Goal: Transaction & Acquisition: Purchase product/service

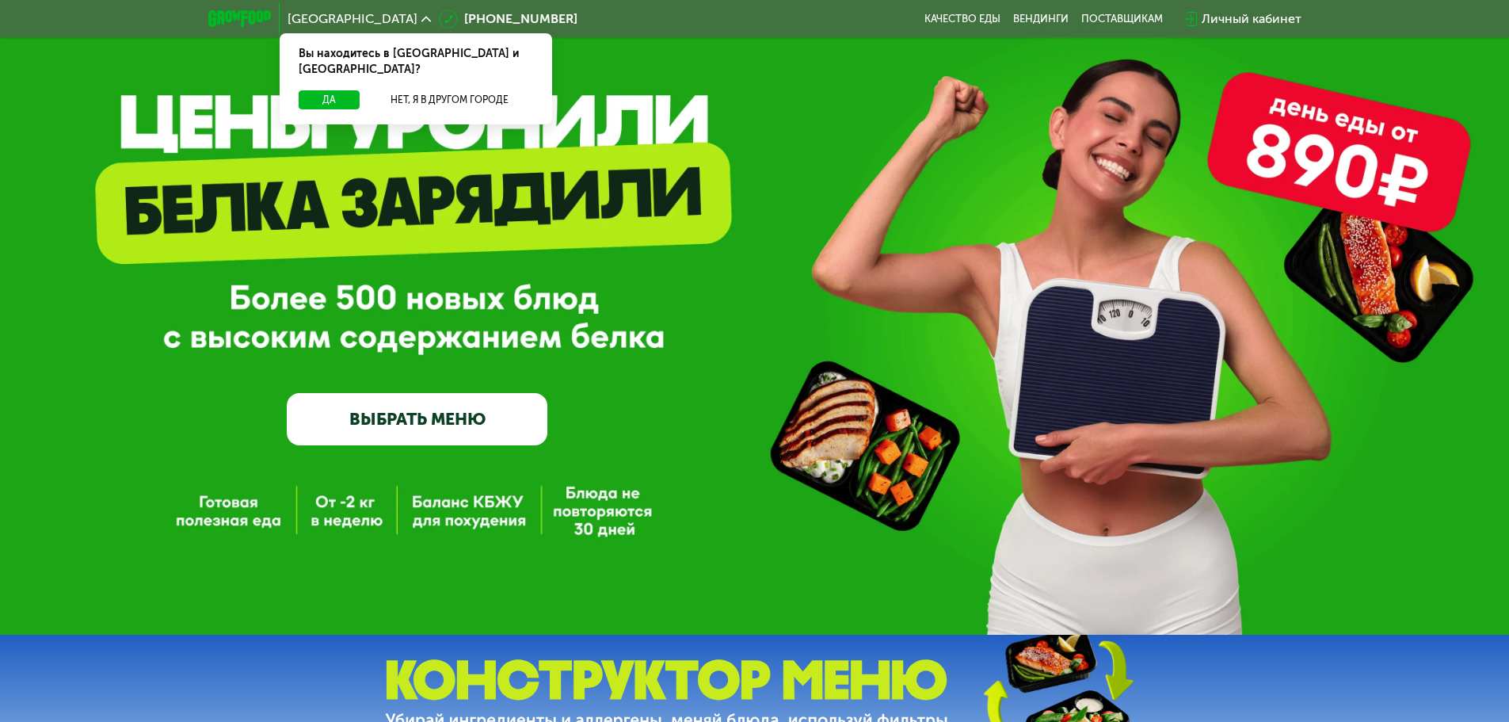
scroll to position [79, 0]
click at [341, 90] on button "Да" at bounding box center [329, 99] width 61 height 19
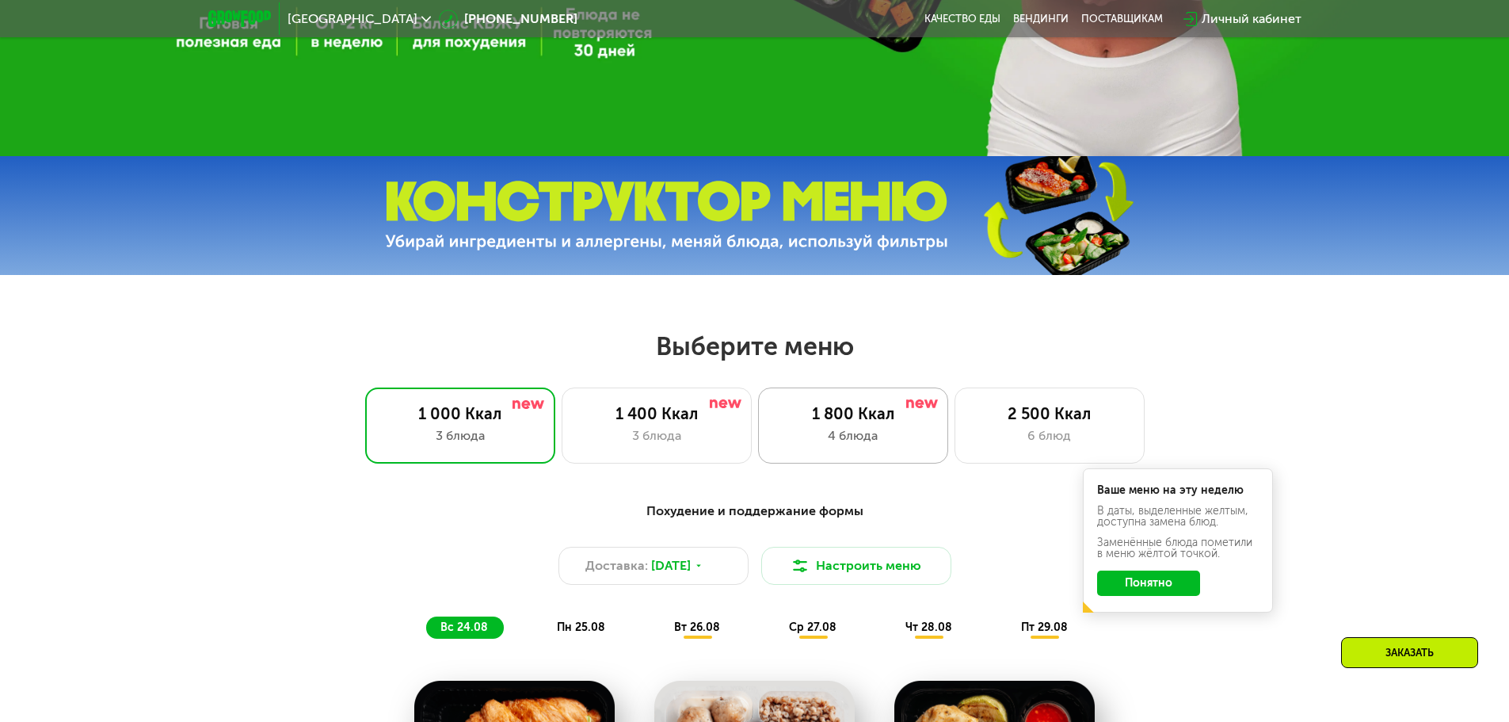
scroll to position [634, 0]
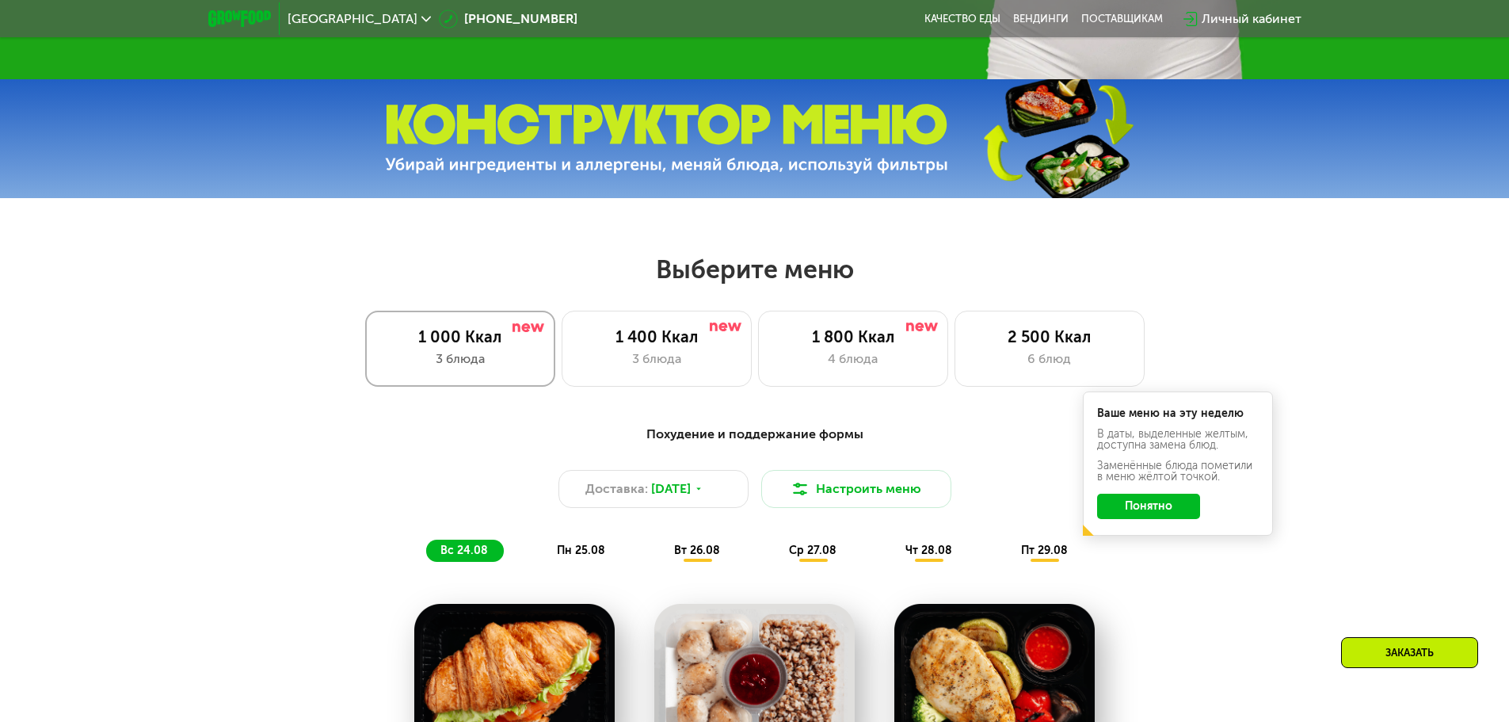
click at [482, 346] on div "1 000 Ккал" at bounding box center [460, 336] width 157 height 19
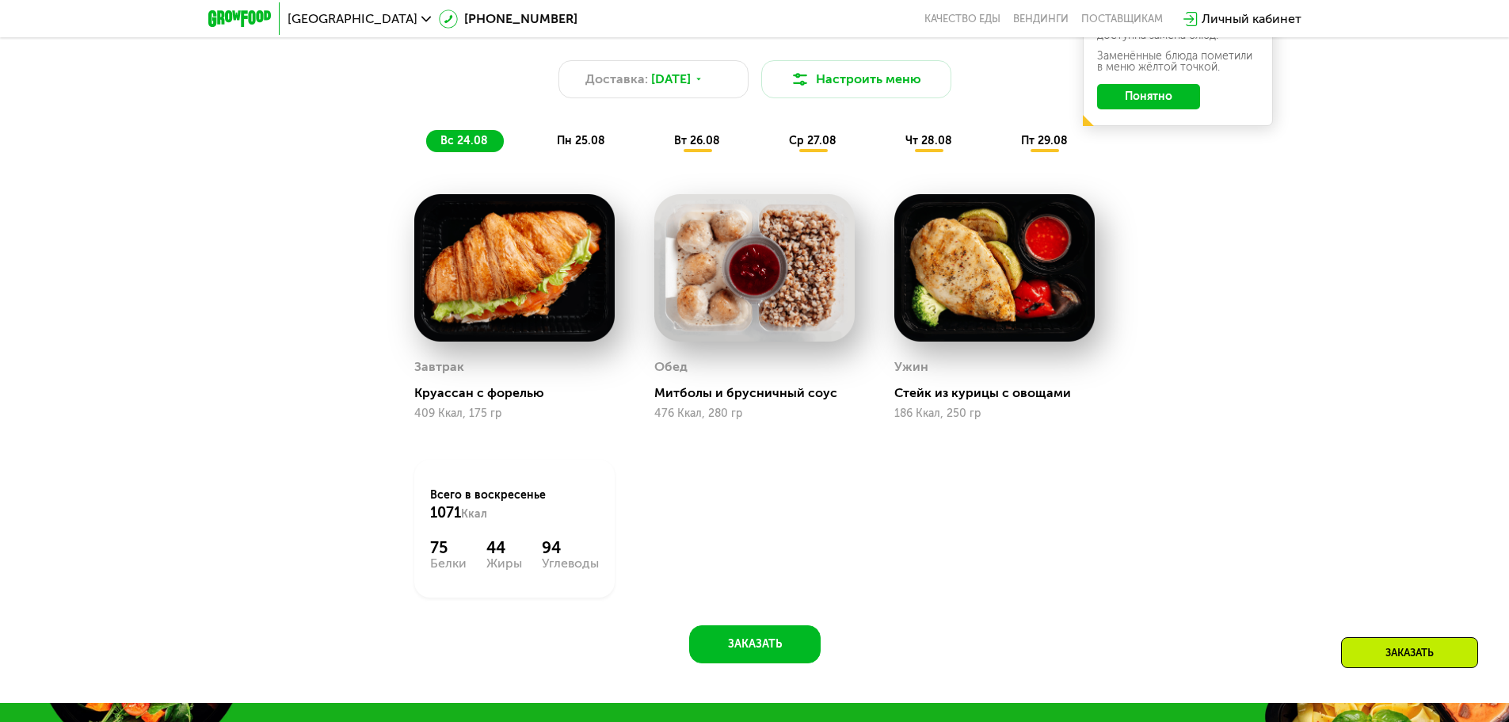
scroll to position [1188, 0]
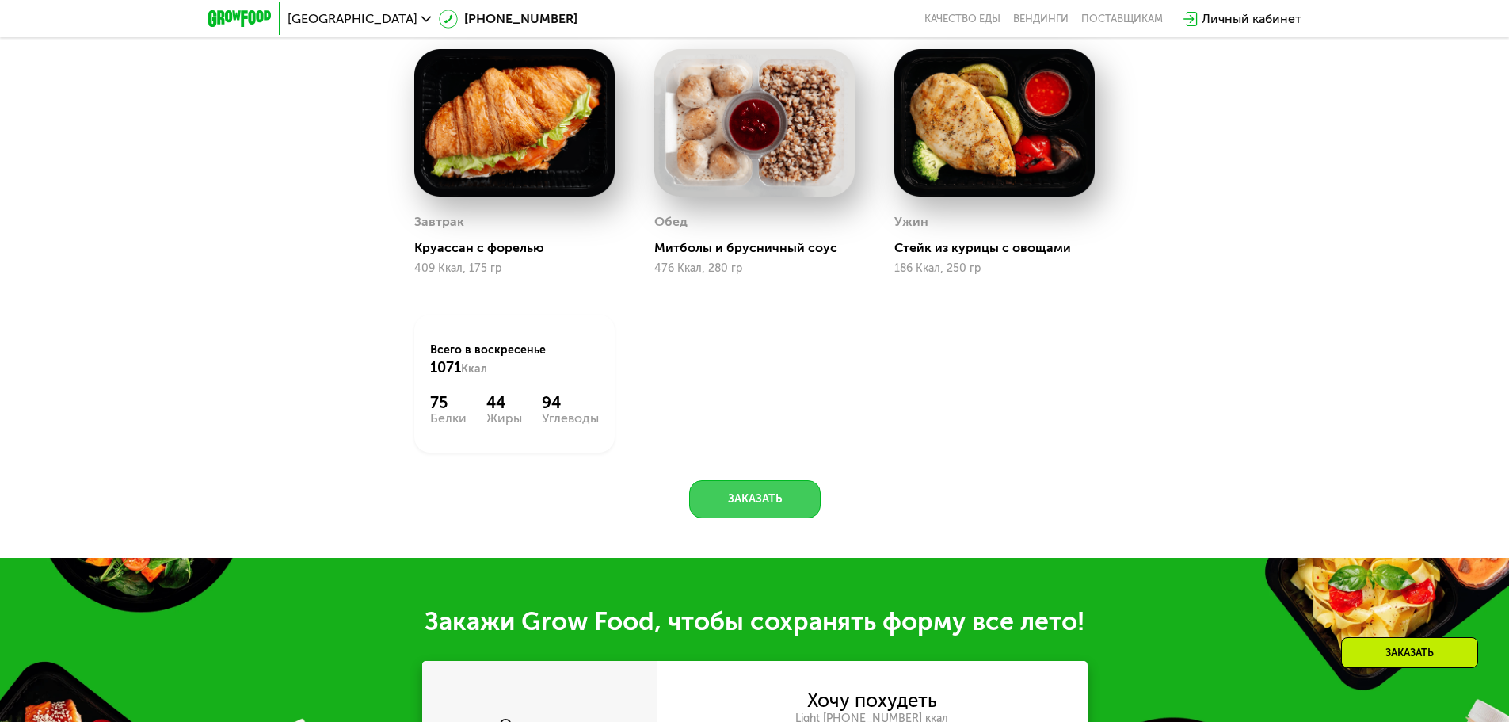
click at [737, 507] on button "Заказать" at bounding box center [755, 499] width 132 height 38
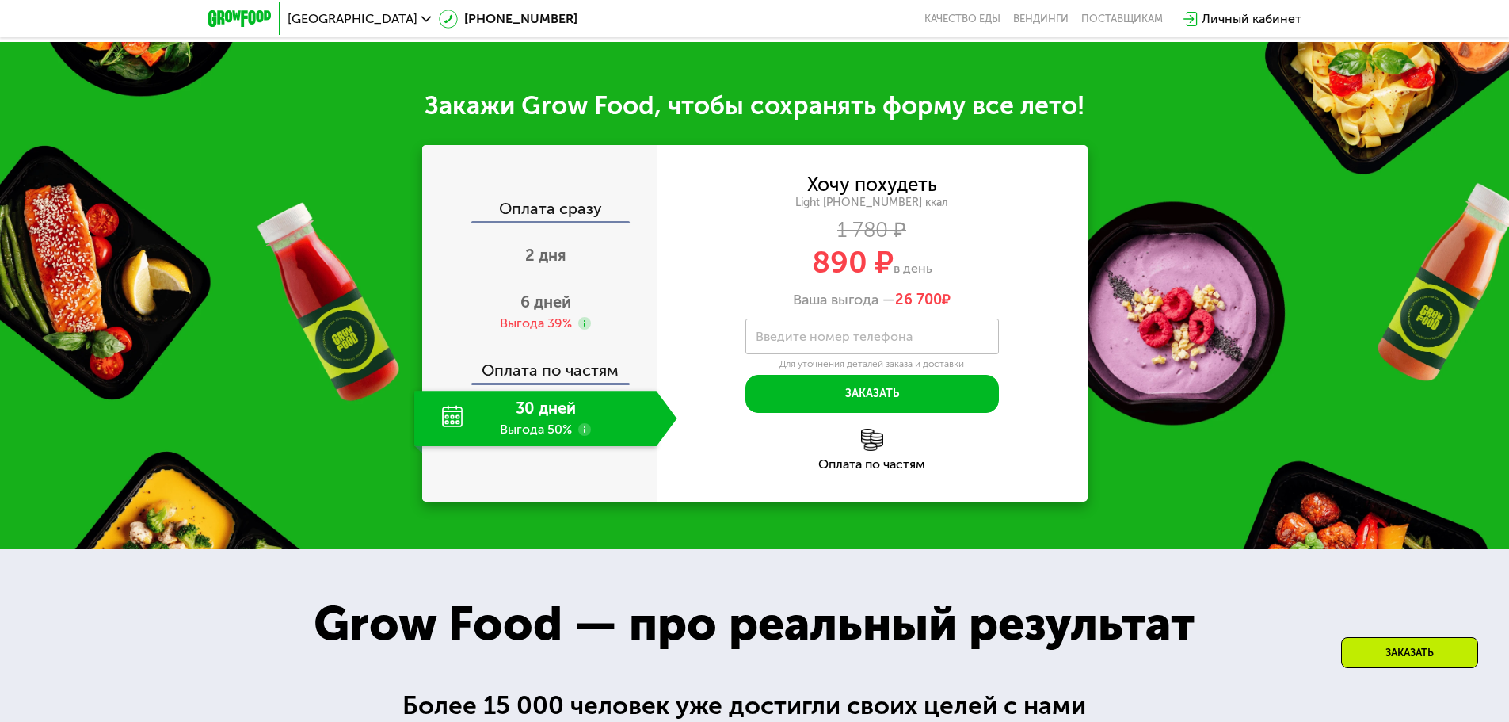
scroll to position [1752, 0]
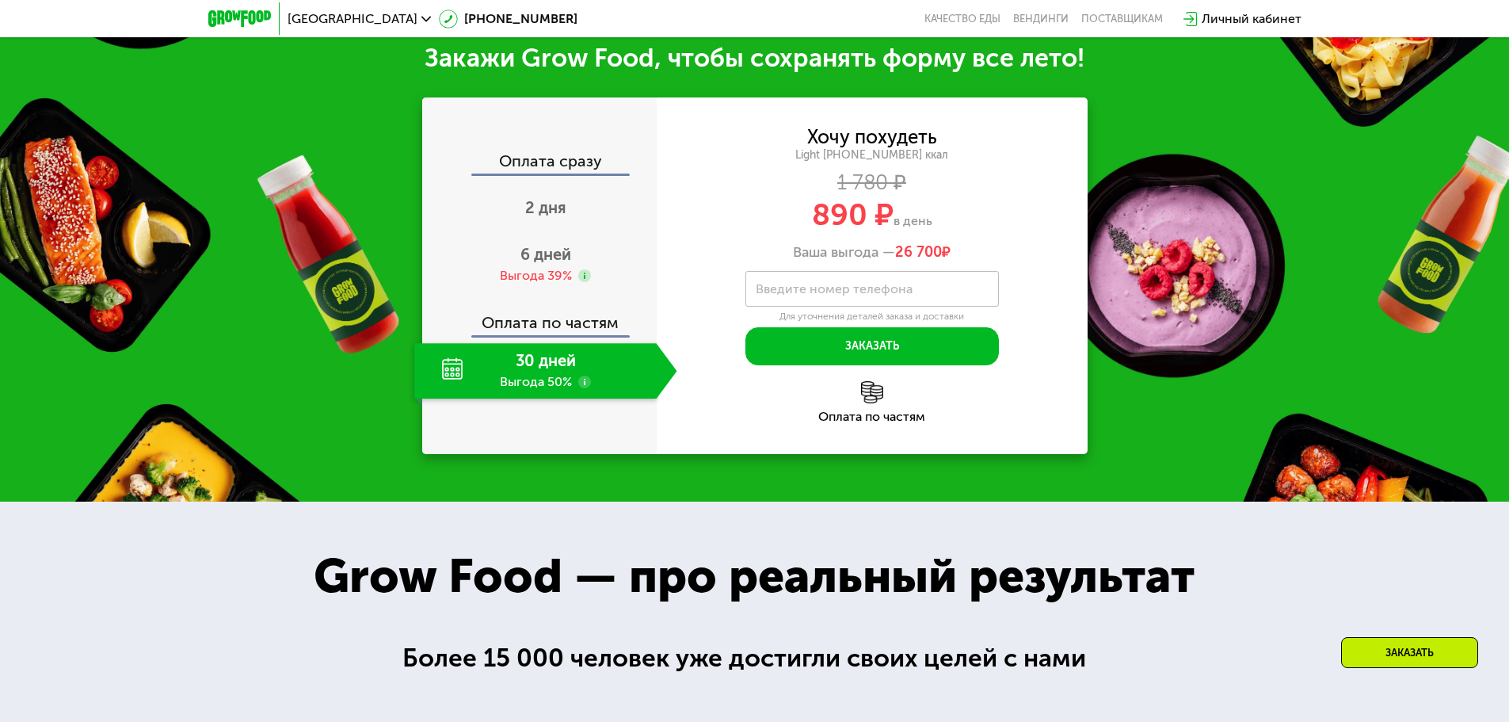
click at [509, 368] on div "30 дней Выгода 50%" at bounding box center [535, 370] width 242 height 55
drag, startPoint x: 809, startPoint y: 219, endPoint x: 867, endPoint y: 216, distance: 57.9
click at [867, 216] on div "890 ₽ в день" at bounding box center [872, 215] width 431 height 30
click at [534, 250] on span "6 дней" at bounding box center [545, 254] width 51 height 19
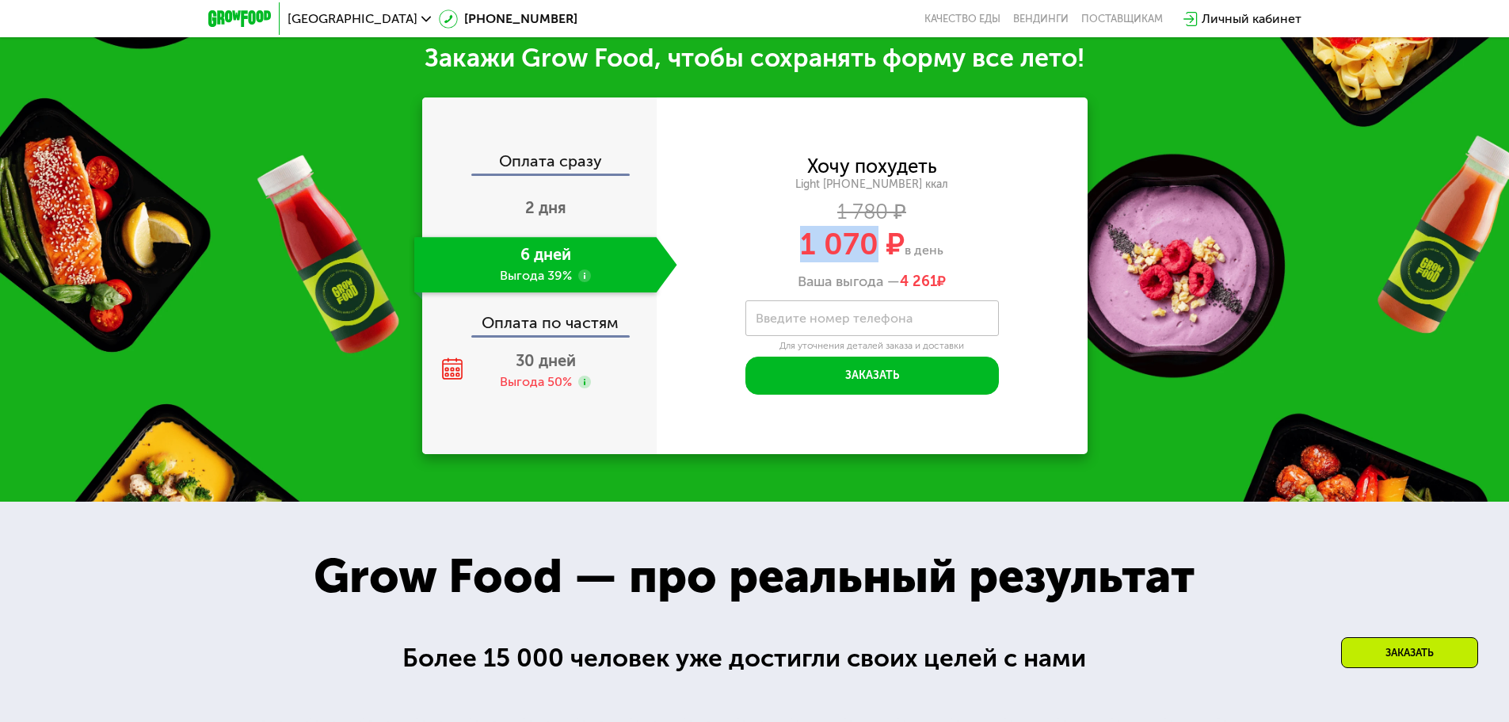
drag, startPoint x: 799, startPoint y: 249, endPoint x: 871, endPoint y: 241, distance: 71.7
click at [871, 241] on span "1 070 ₽" at bounding box center [852, 244] width 105 height 36
click at [547, 368] on span "30 дней" at bounding box center [546, 360] width 60 height 19
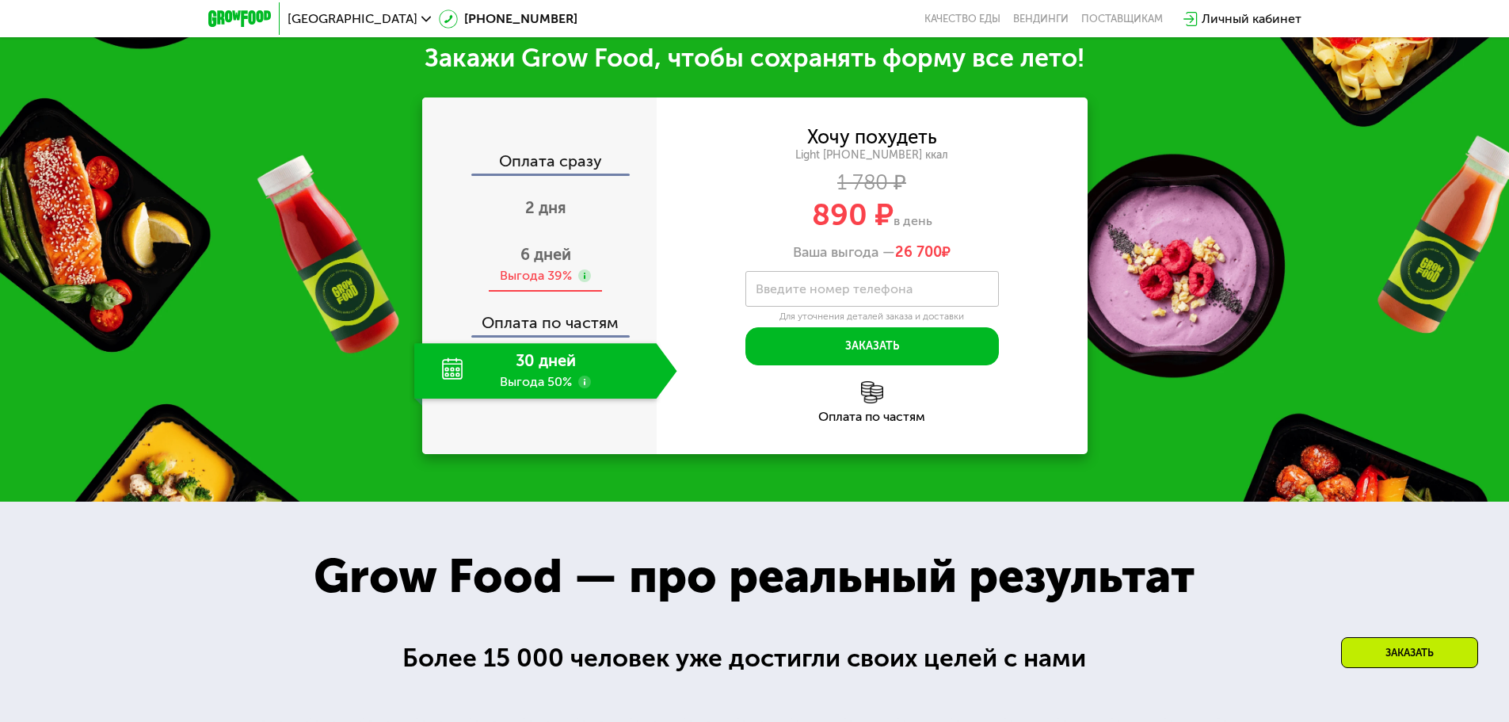
click at [538, 271] on div "6 дней Выгода 39%" at bounding box center [545, 264] width 263 height 55
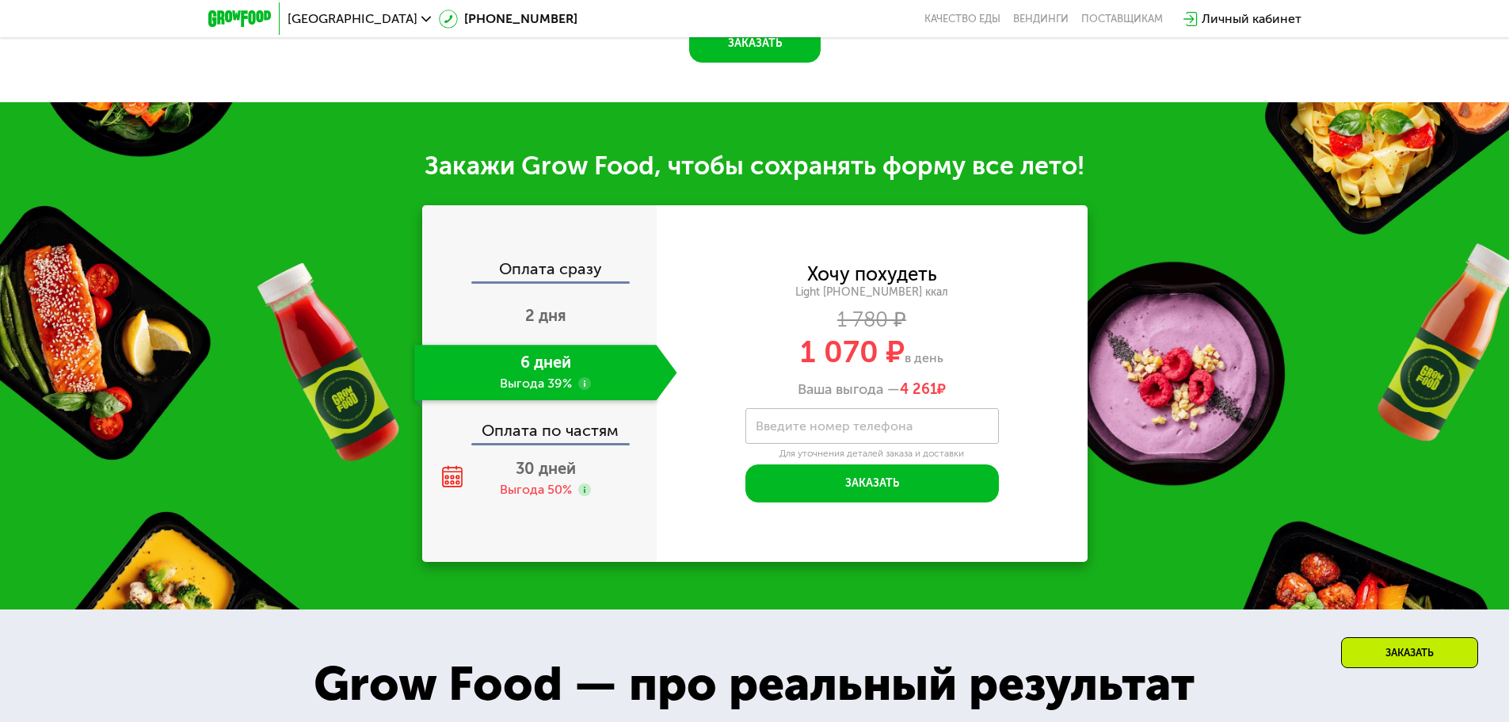
scroll to position [1593, 0]
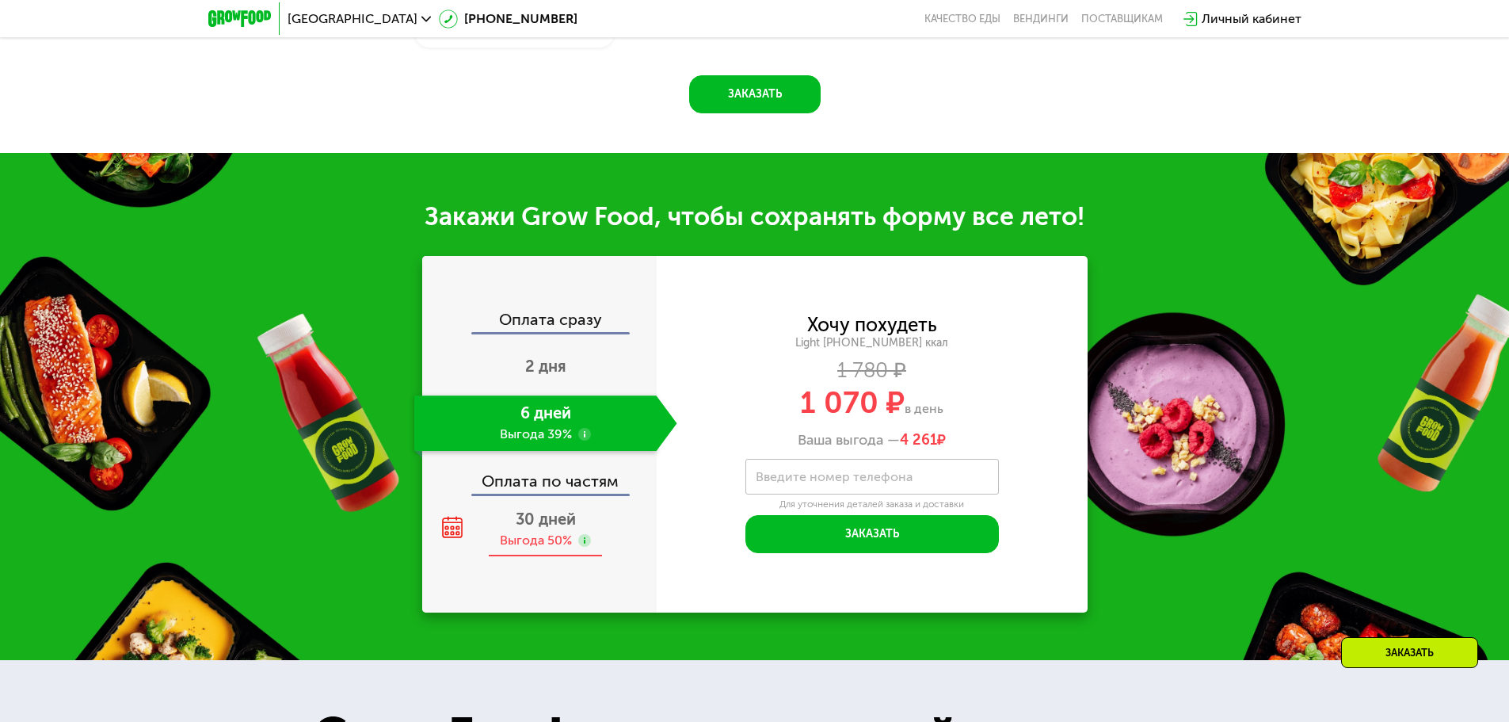
click at [535, 537] on div "Выгода 50%" at bounding box center [536, 540] width 72 height 17
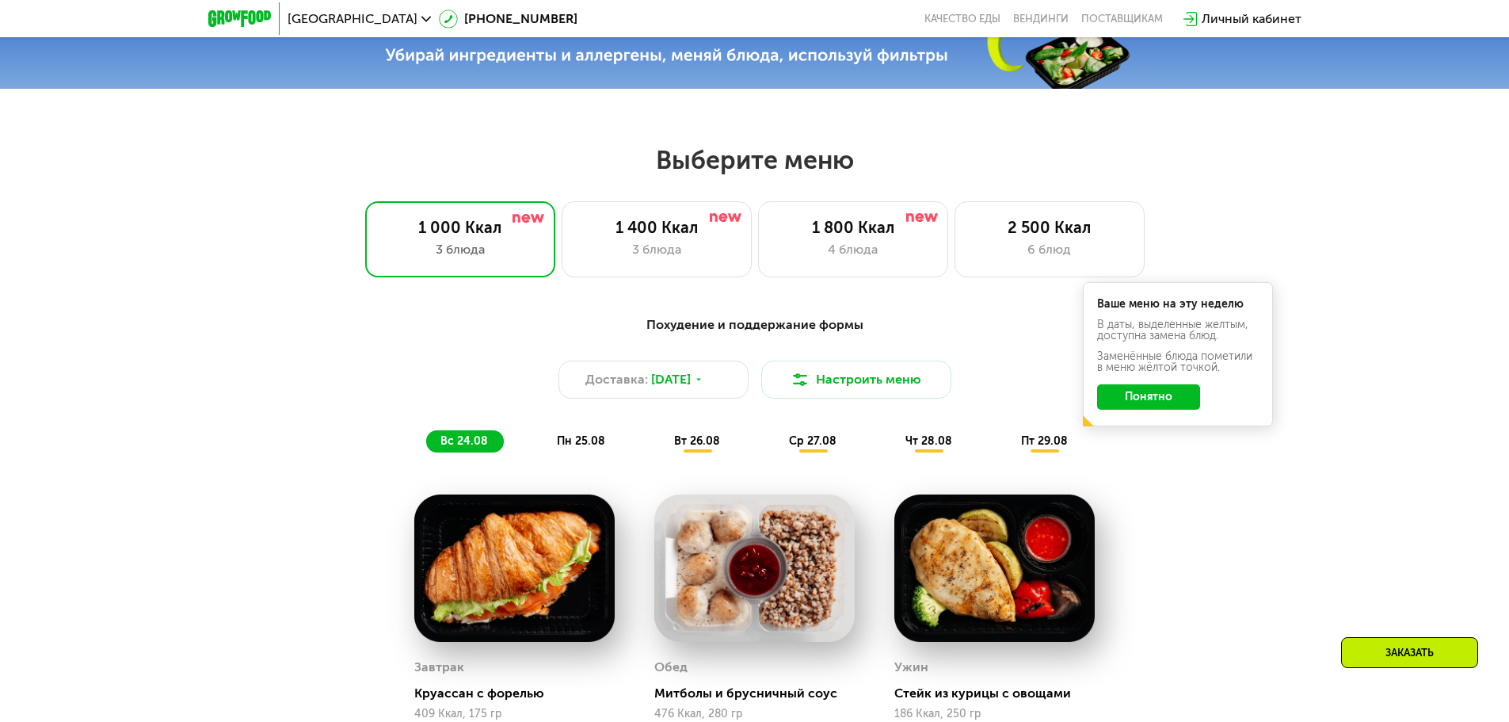
scroll to position [722, 0]
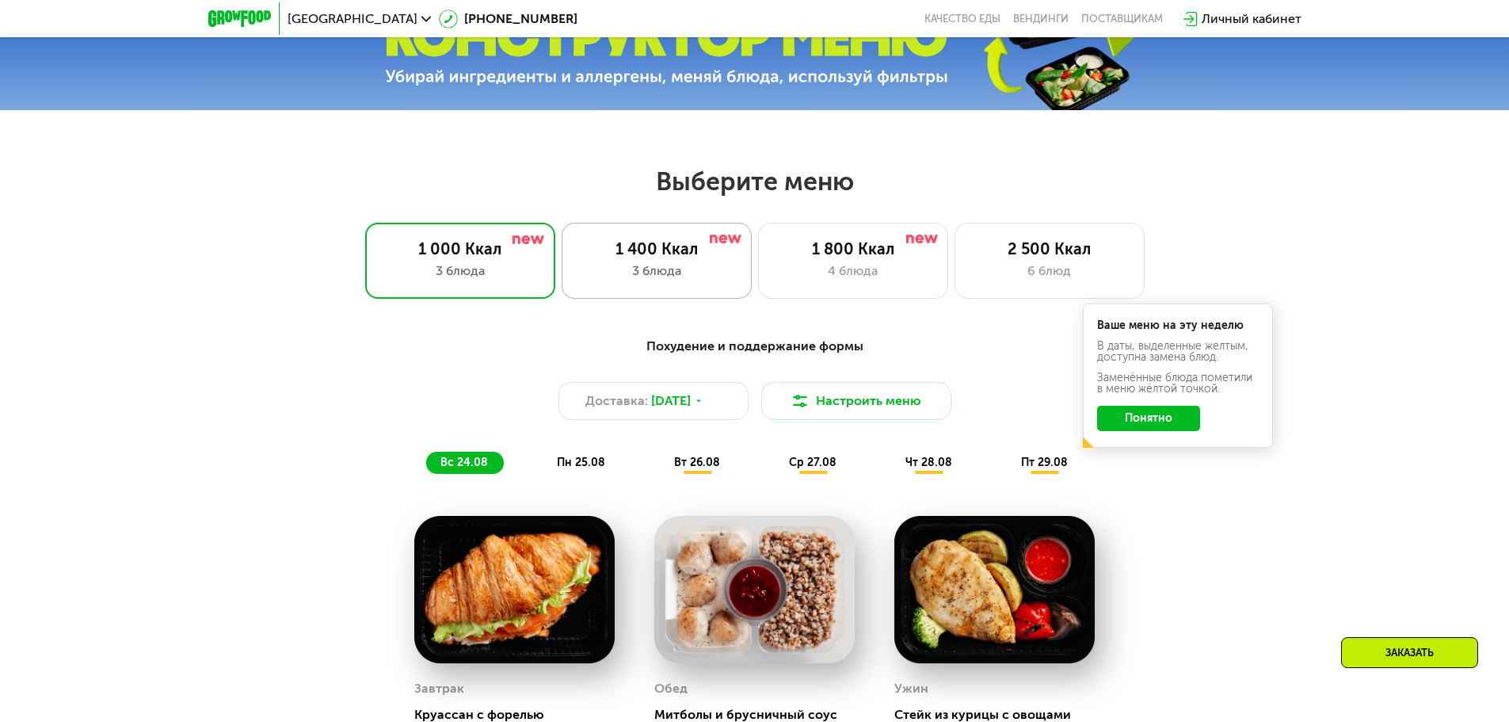
click at [683, 269] on div "3 блюда" at bounding box center [656, 270] width 157 height 19
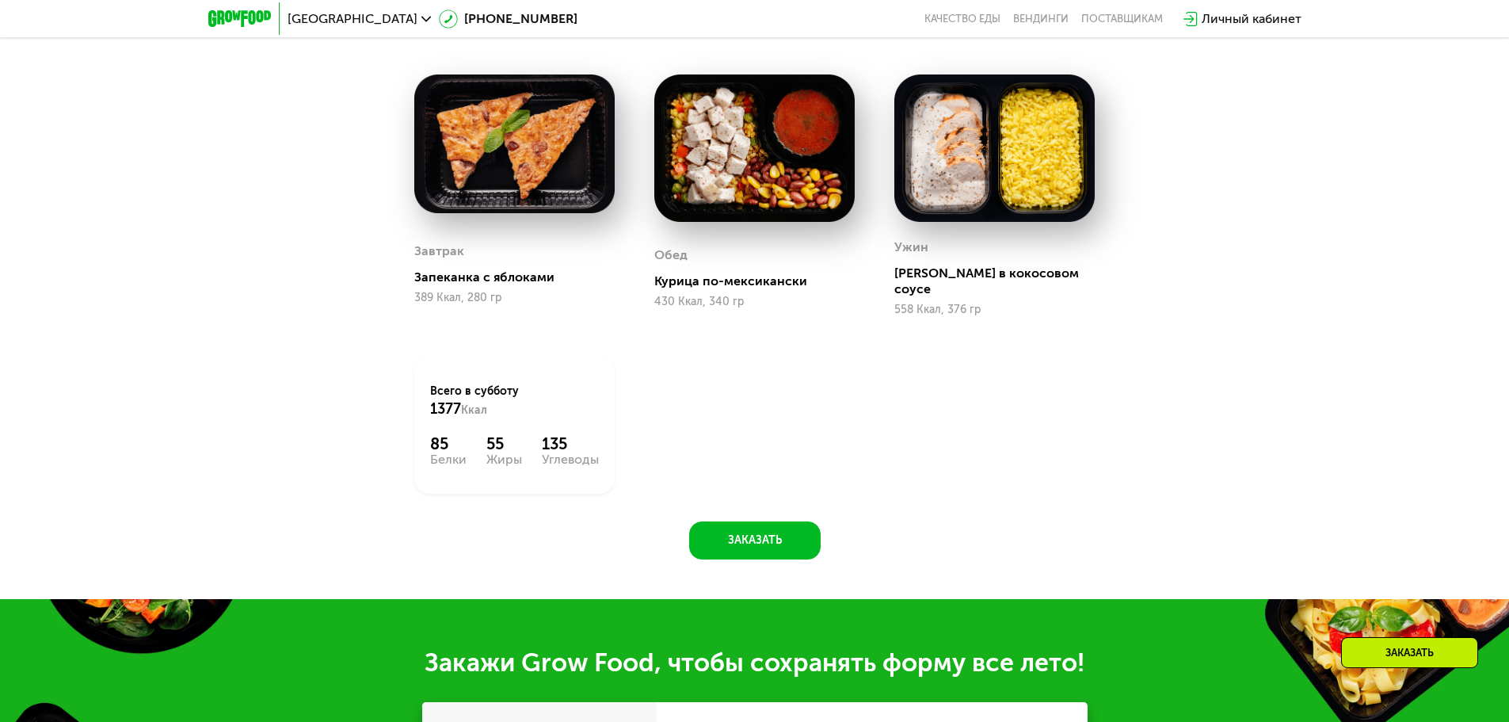
scroll to position [1268, 0]
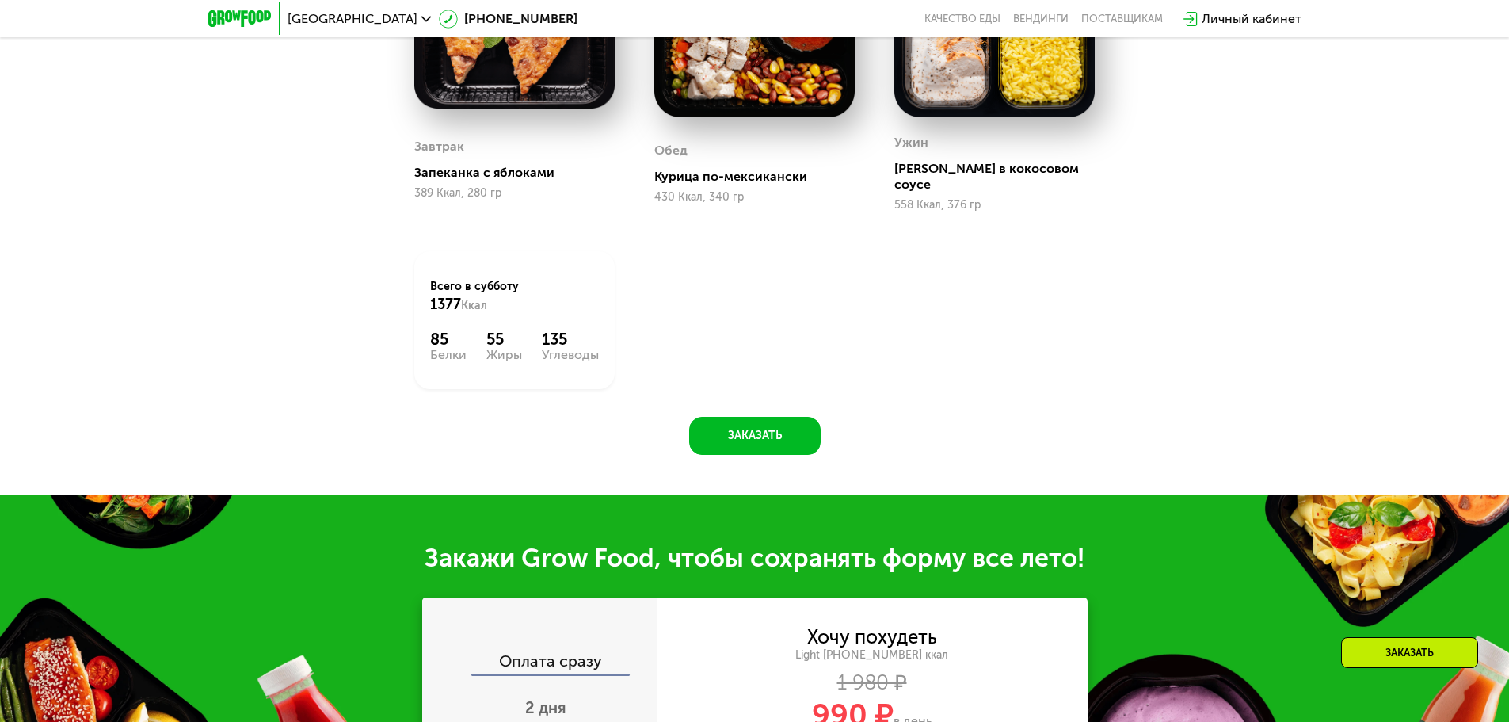
click at [1392, 216] on div "Похудение и поддержание формы Доставка: [DATE] Настроить меню сб 23.08 вс 24.08…" at bounding box center [754, 132] width 1509 height 726
